Goal: Find contact information: Find contact information

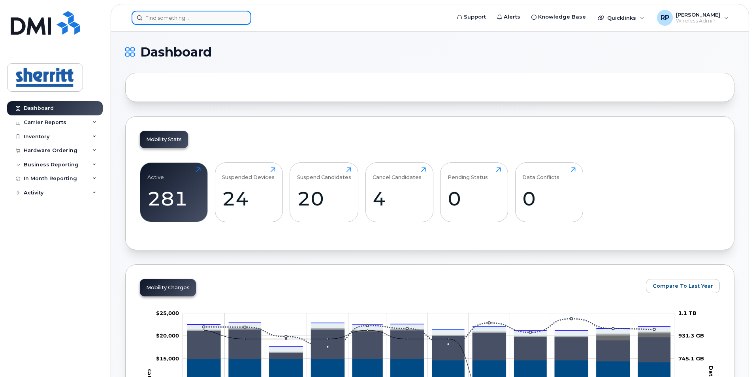
click at [181, 21] on input at bounding box center [191, 18] width 120 height 14
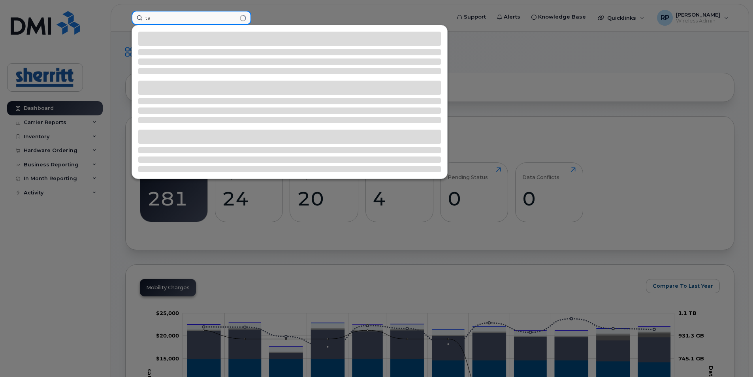
type input "t"
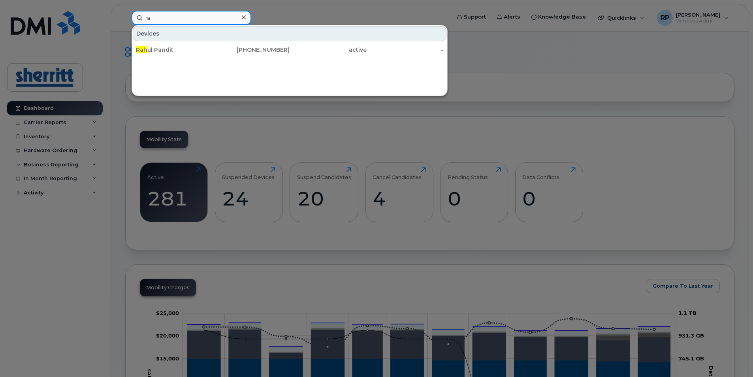
type input "r"
type input "l"
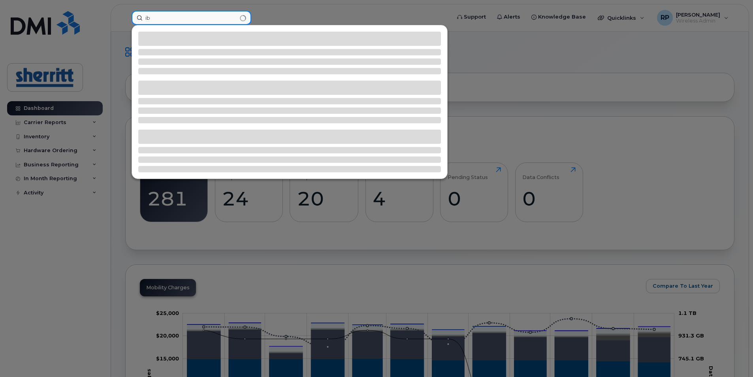
type input "i"
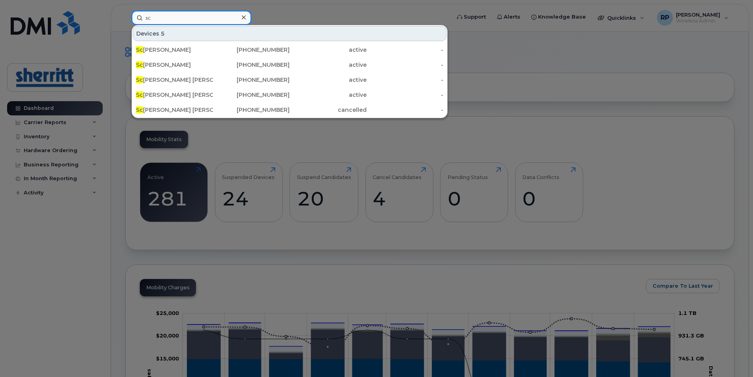
type input "s"
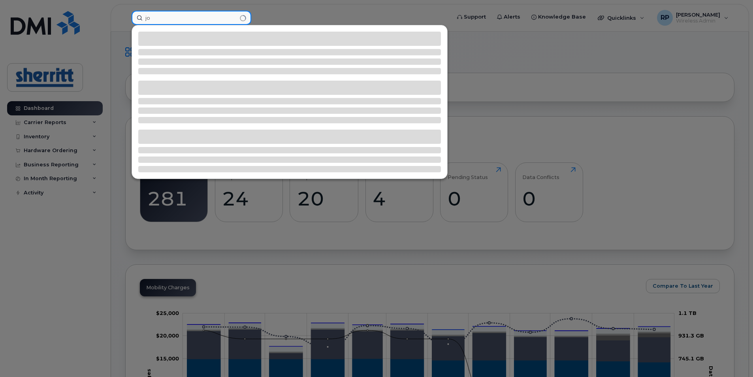
type input "j"
type input "J"
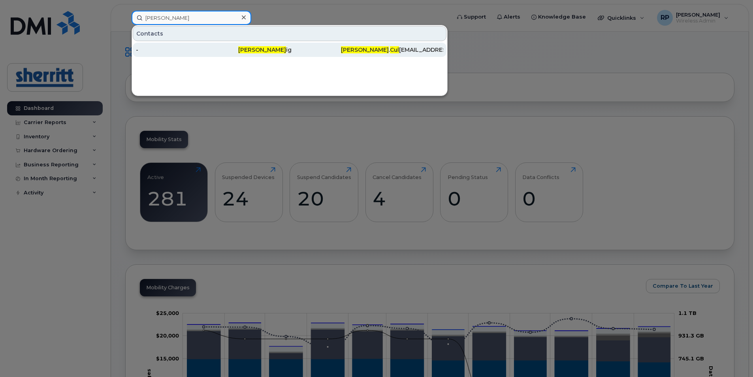
type input "tom cul"
click at [266, 51] on div "Tom Cul ig" at bounding box center [289, 50] width 102 height 8
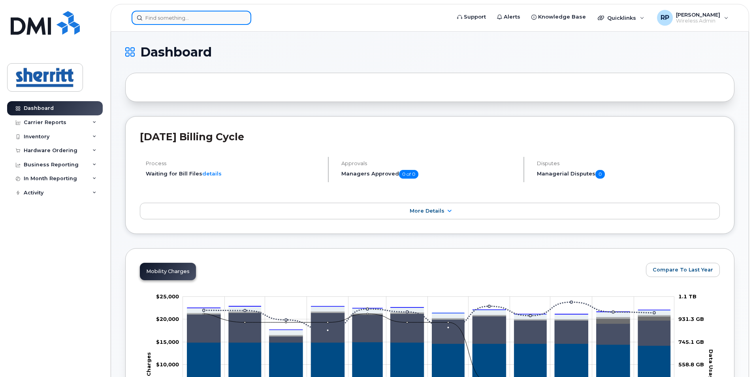
click at [207, 18] on input at bounding box center [191, 18] width 120 height 14
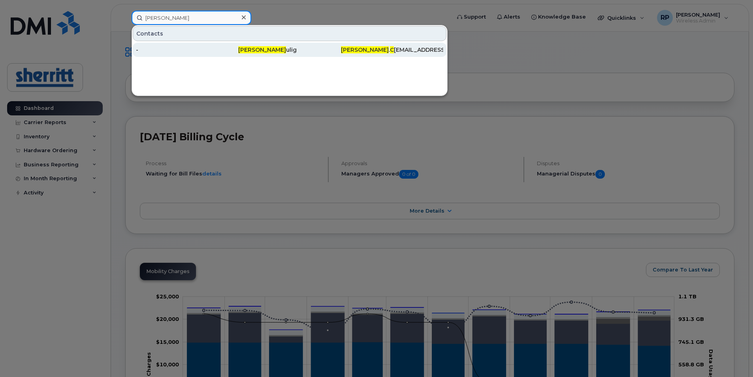
type input "tom c"
click at [141, 51] on div "-" at bounding box center [187, 50] width 102 height 8
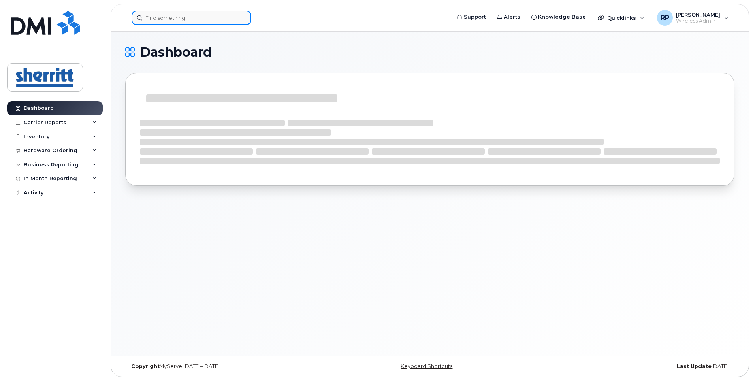
click at [151, 23] on input at bounding box center [191, 18] width 120 height 14
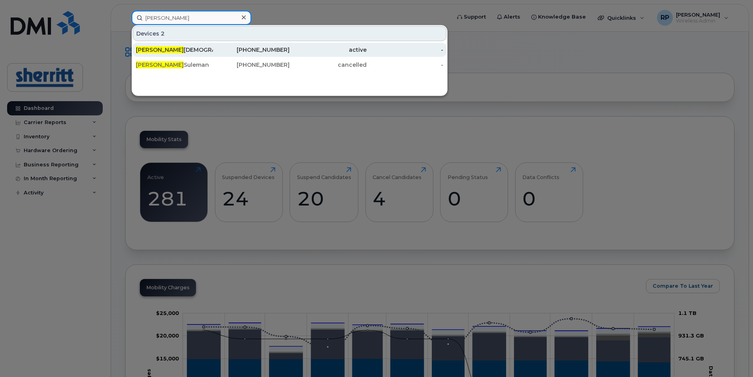
type input "ibrahim"
click at [171, 47] on div "Ibrahim Imam" at bounding box center [174, 50] width 77 height 8
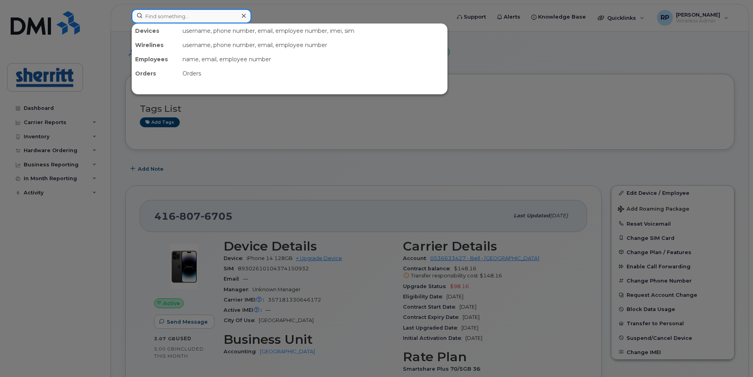
click at [192, 19] on input at bounding box center [191, 16] width 120 height 14
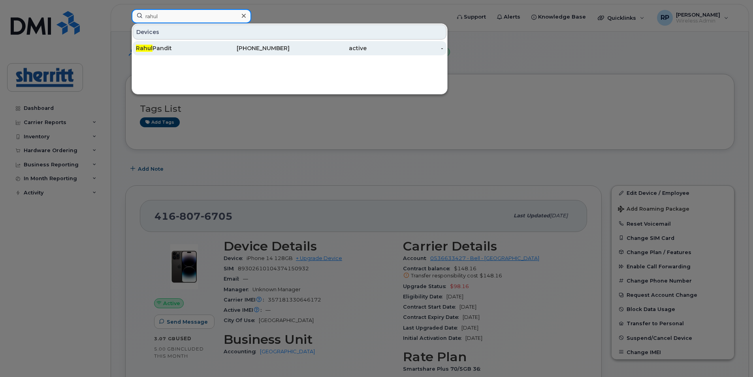
type input "rahul"
click at [171, 48] on div "Rahul Pandit" at bounding box center [174, 48] width 77 height 8
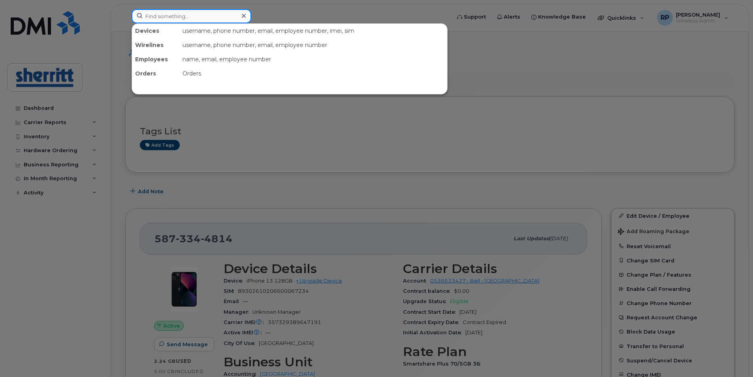
click at [168, 16] on input at bounding box center [191, 16] width 120 height 14
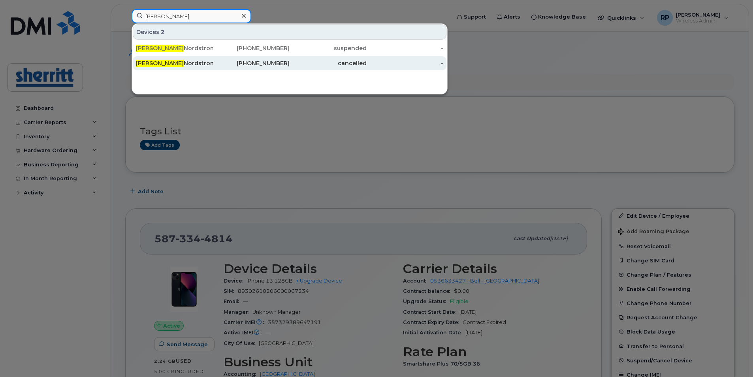
type input "Tanya"
click at [186, 65] on div "Tanya Nordstrom" at bounding box center [174, 63] width 77 height 8
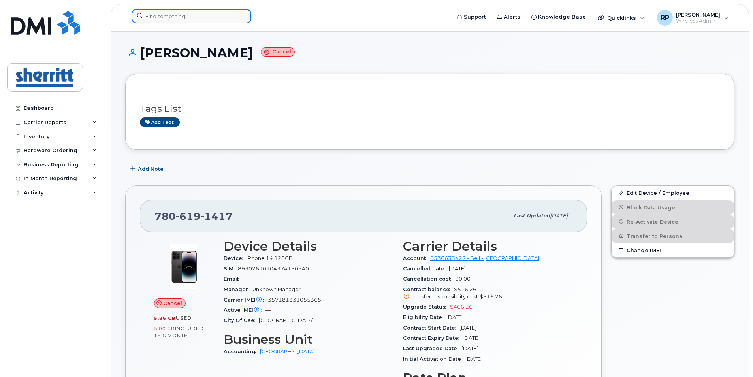
click at [176, 16] on input at bounding box center [191, 16] width 120 height 14
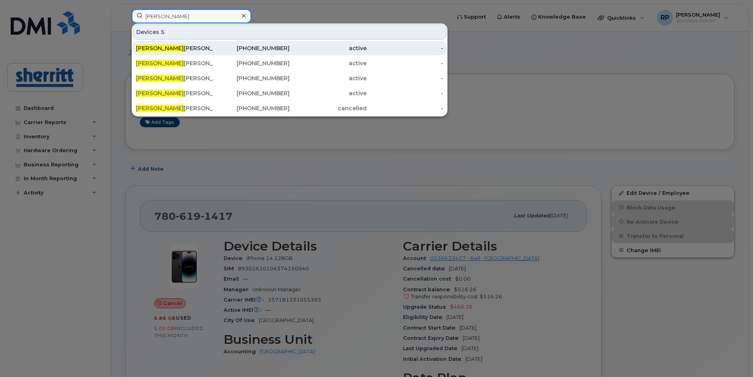
type input "[PERSON_NAME]"
click at [160, 46] on div "[PERSON_NAME]" at bounding box center [174, 48] width 77 height 8
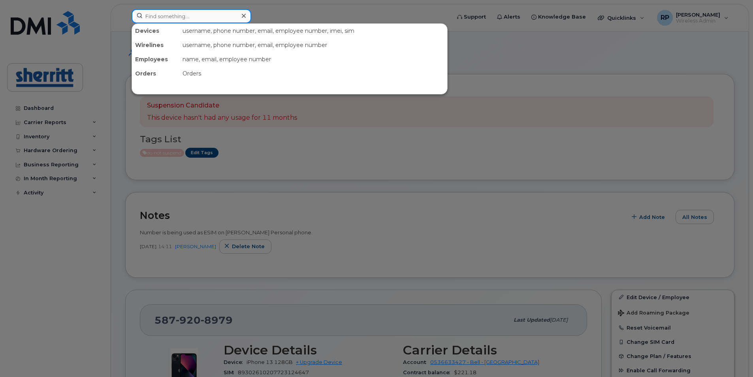
click at [216, 14] on input at bounding box center [191, 16] width 120 height 14
click at [392, 143] on div at bounding box center [376, 188] width 753 height 377
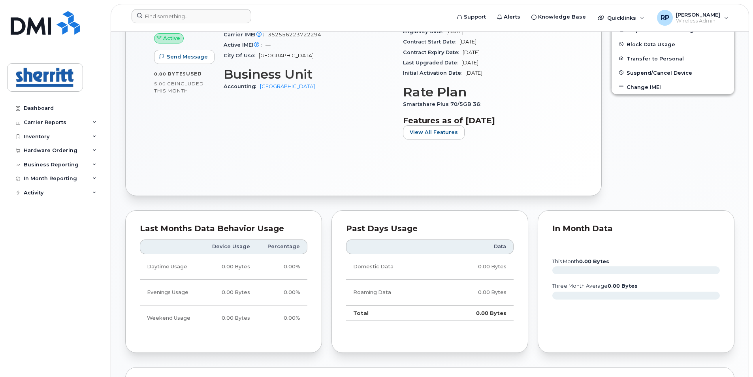
scroll to position [513, 0]
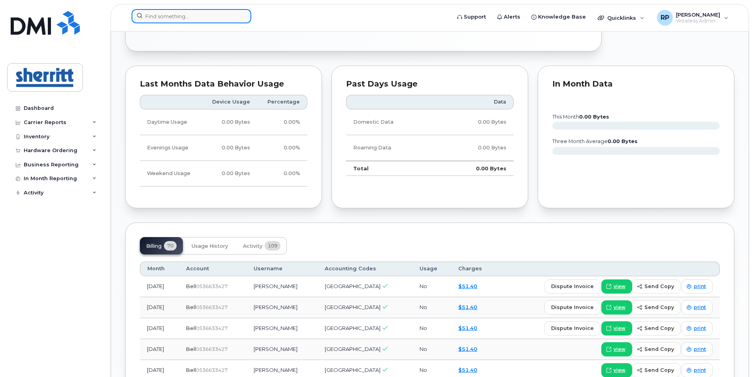
click at [209, 17] on input at bounding box center [191, 16] width 120 height 14
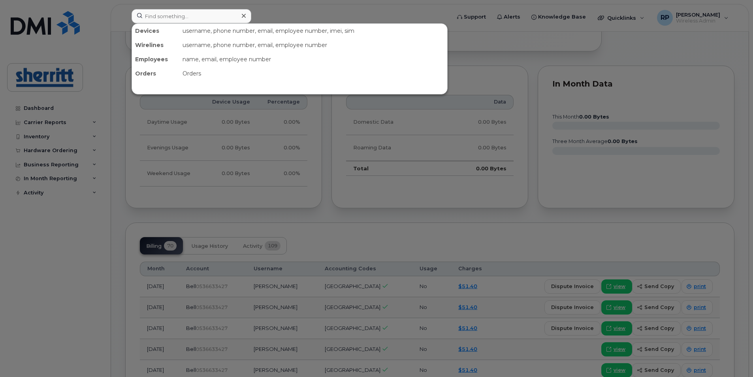
click at [526, 225] on div at bounding box center [376, 188] width 753 height 377
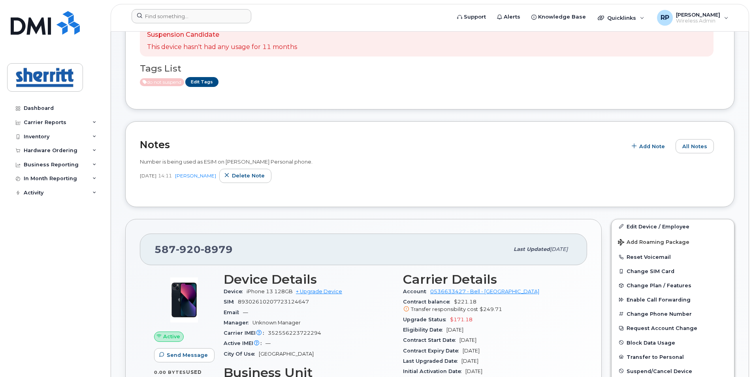
scroll to position [0, 0]
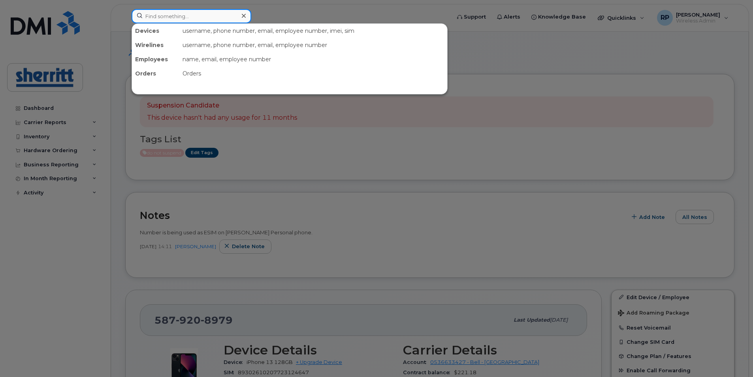
click at [214, 17] on input at bounding box center [191, 16] width 120 height 14
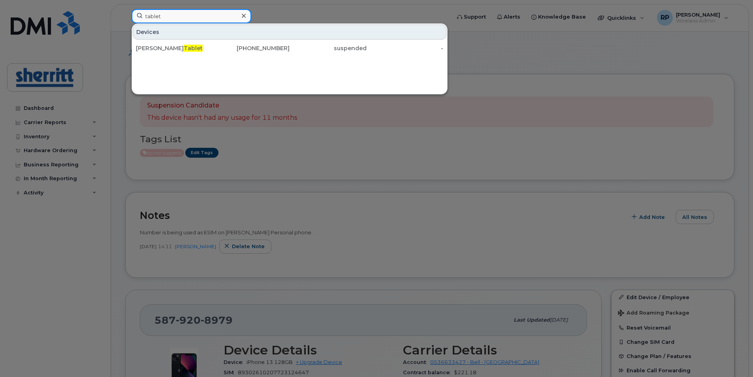
drag, startPoint x: 185, startPoint y: 20, endPoint x: 124, endPoint y: 14, distance: 61.9
click at [125, 14] on div "tablet Devices Tanya Nordstrom Tablet 587-334-2527 suspended -" at bounding box center [288, 17] width 326 height 17
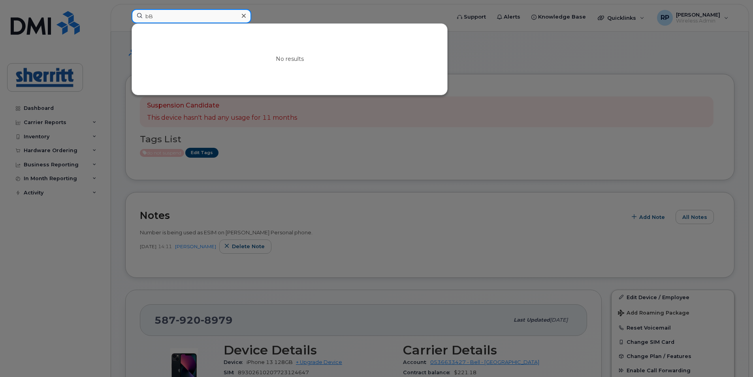
type input "b"
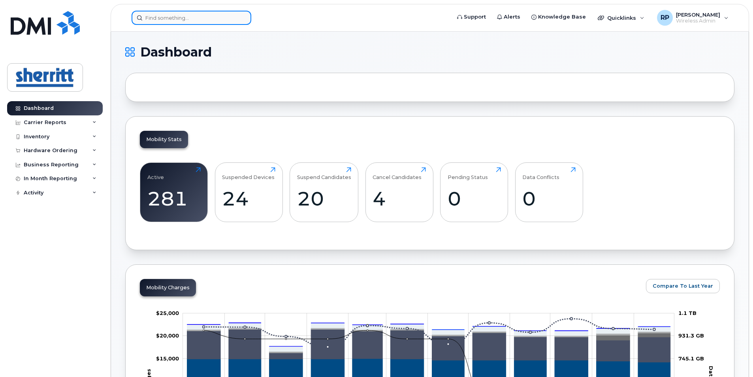
click at [192, 21] on input at bounding box center [191, 18] width 120 height 14
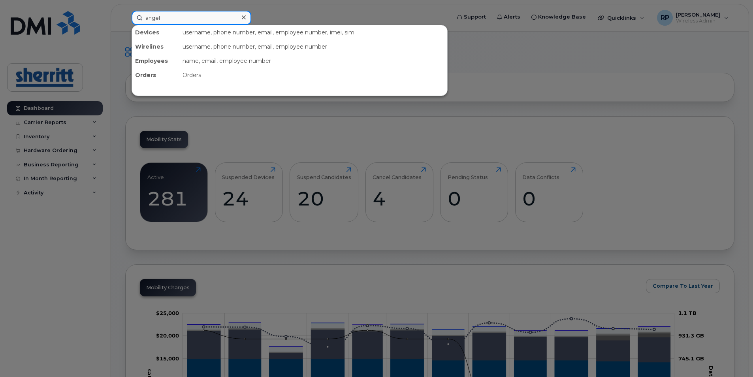
type input "angel"
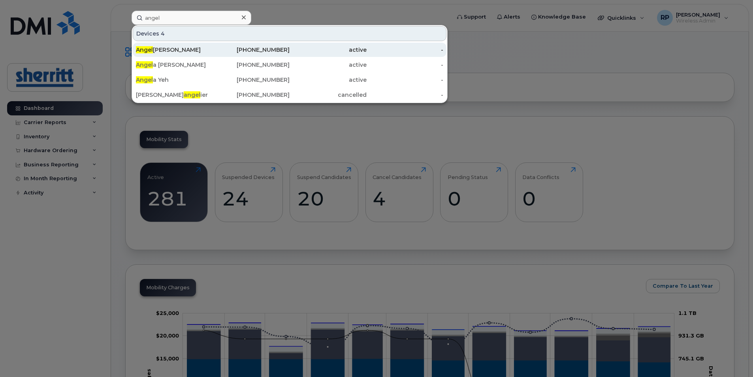
drag, startPoint x: 177, startPoint y: 46, endPoint x: 295, endPoint y: 56, distance: 118.5
click at [177, 46] on div "Angel Rodriguez" at bounding box center [174, 50] width 77 height 8
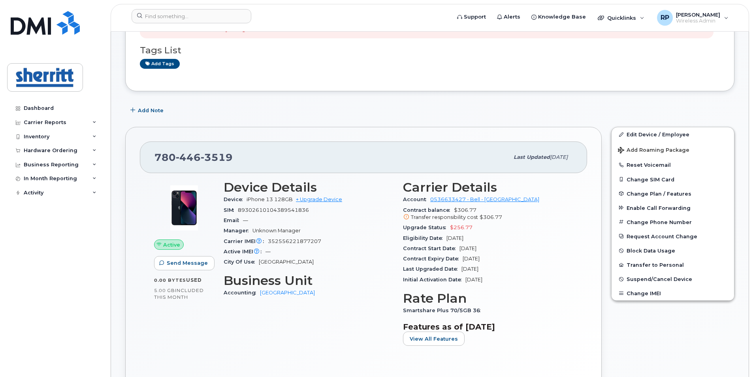
scroll to position [79, 0]
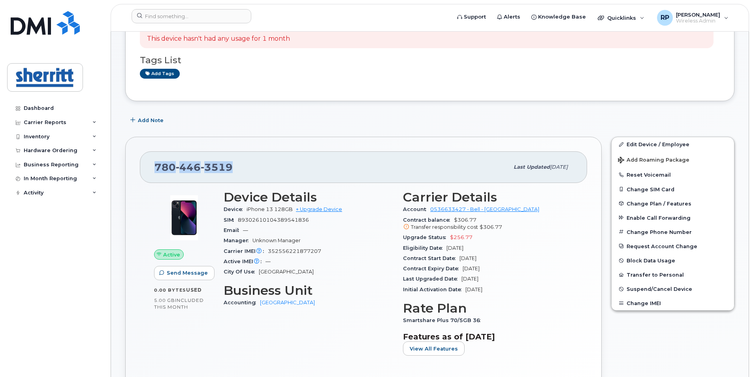
drag, startPoint x: 244, startPoint y: 164, endPoint x: 156, endPoint y: 164, distance: 87.3
click at [156, 164] on div "[PHONE_NUMBER]" at bounding box center [331, 167] width 354 height 17
copy span "[PHONE_NUMBER]"
